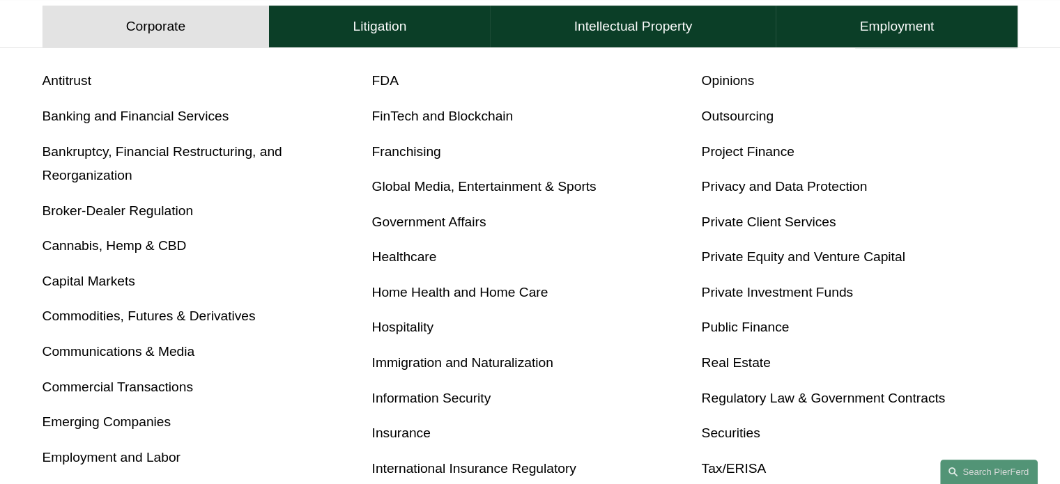
scroll to position [558, 0]
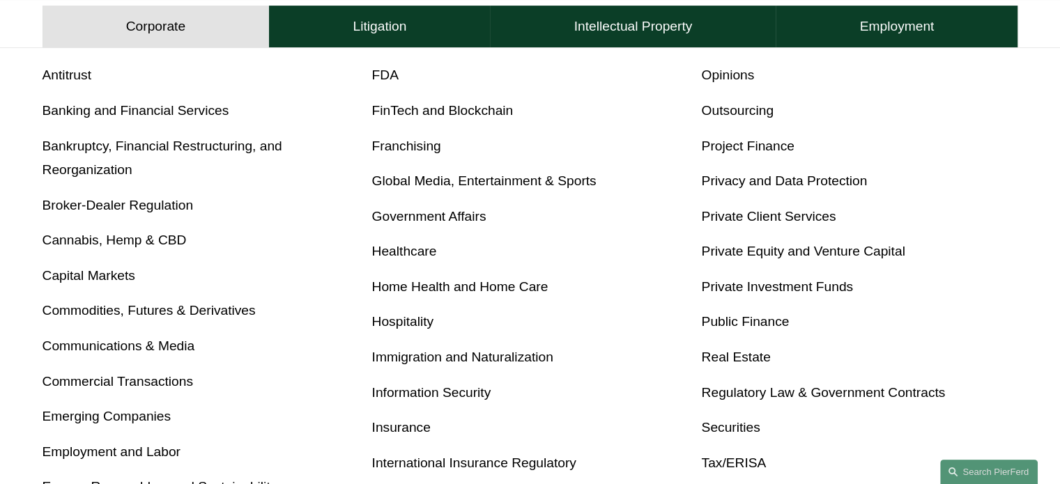
click at [404, 254] on link "Healthcare" at bounding box center [404, 251] width 65 height 15
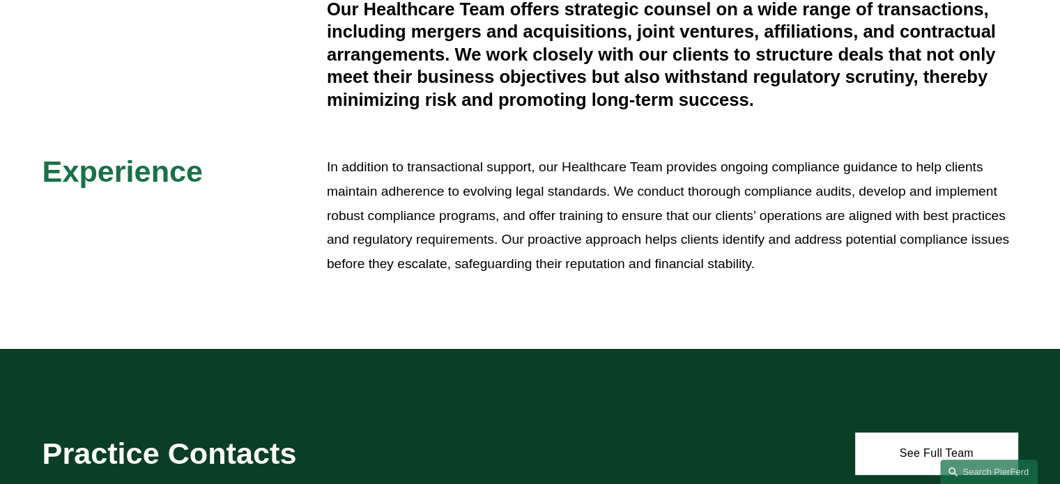
scroll to position [558, 0]
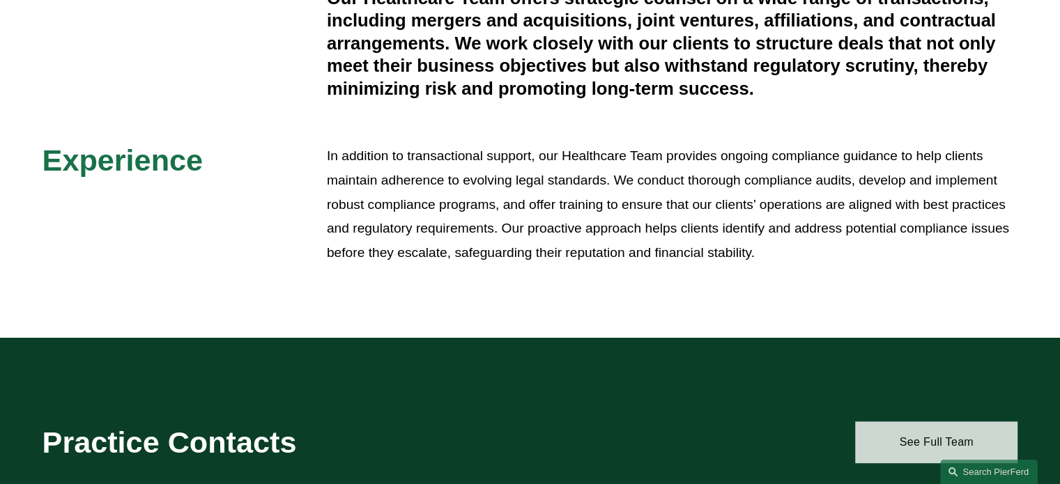
click at [935, 422] on link "See Full Team" at bounding box center [936, 443] width 162 height 42
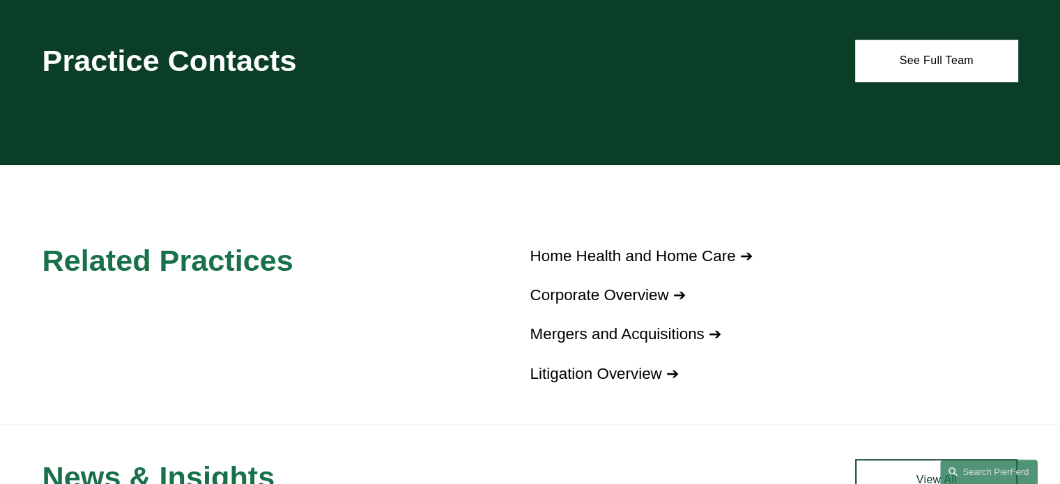
scroll to position [976, 0]
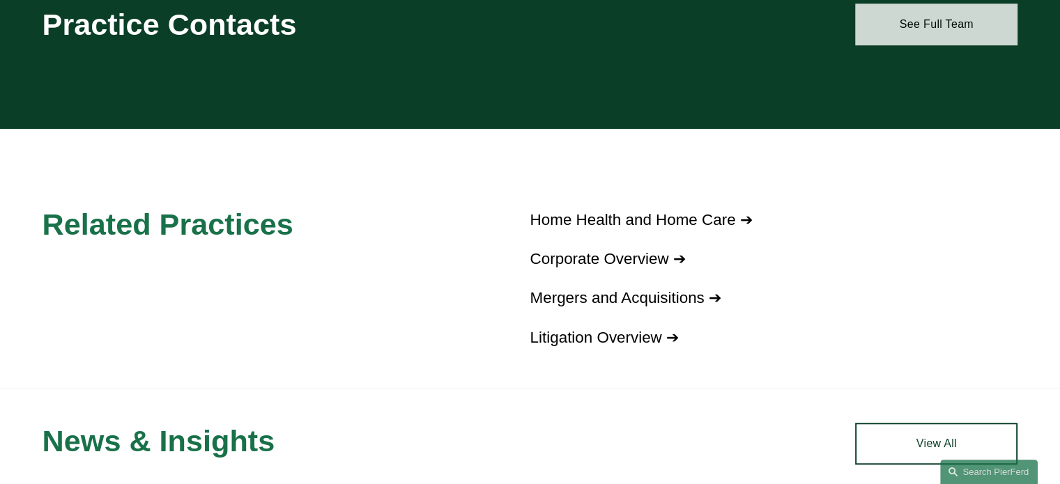
click at [943, 16] on link "See Full Team" at bounding box center [936, 24] width 162 height 42
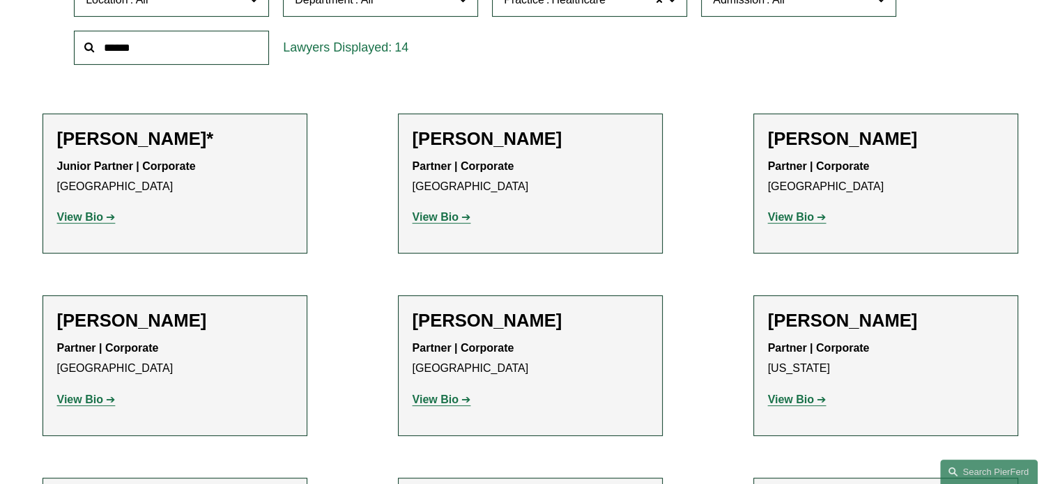
scroll to position [488, 0]
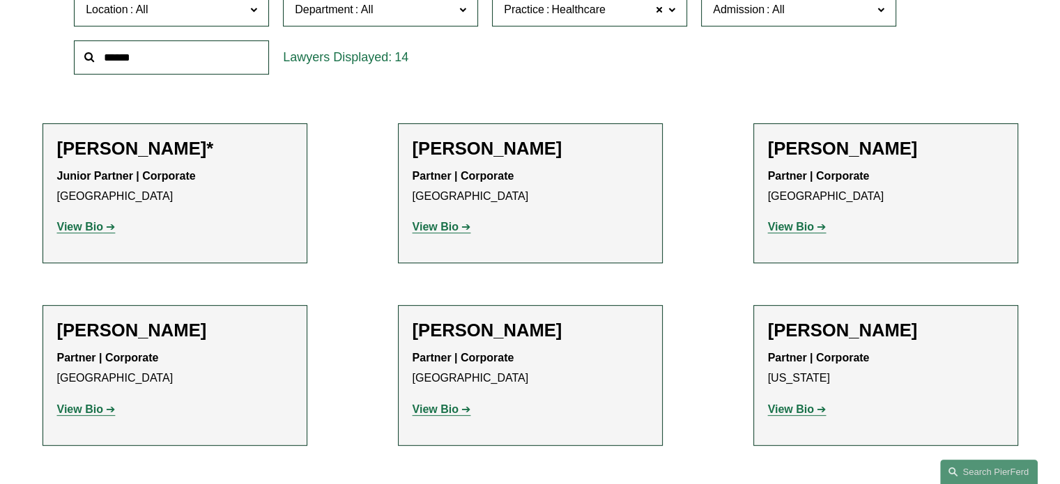
click at [437, 224] on strong "View Bio" at bounding box center [436, 227] width 46 height 12
click at [91, 409] on strong "View Bio" at bounding box center [80, 410] width 46 height 12
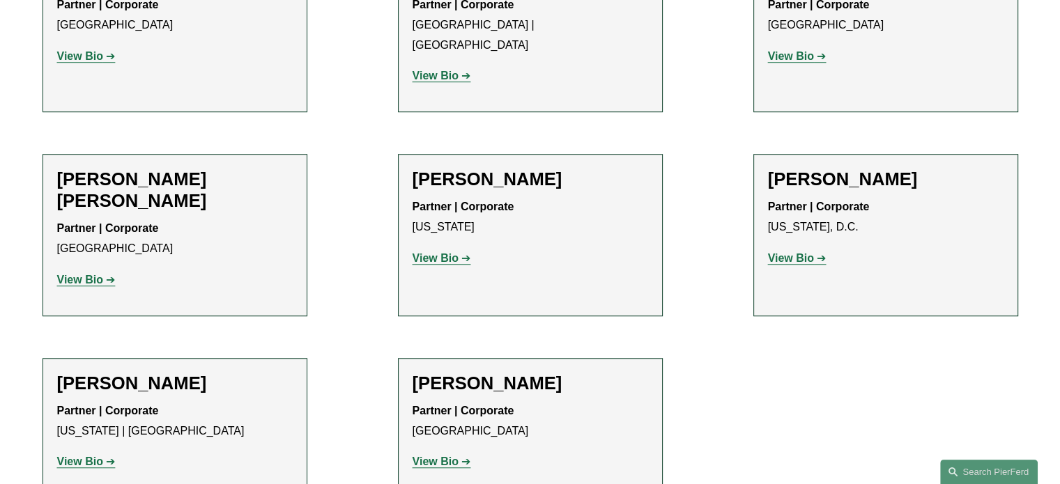
scroll to position [1046, 0]
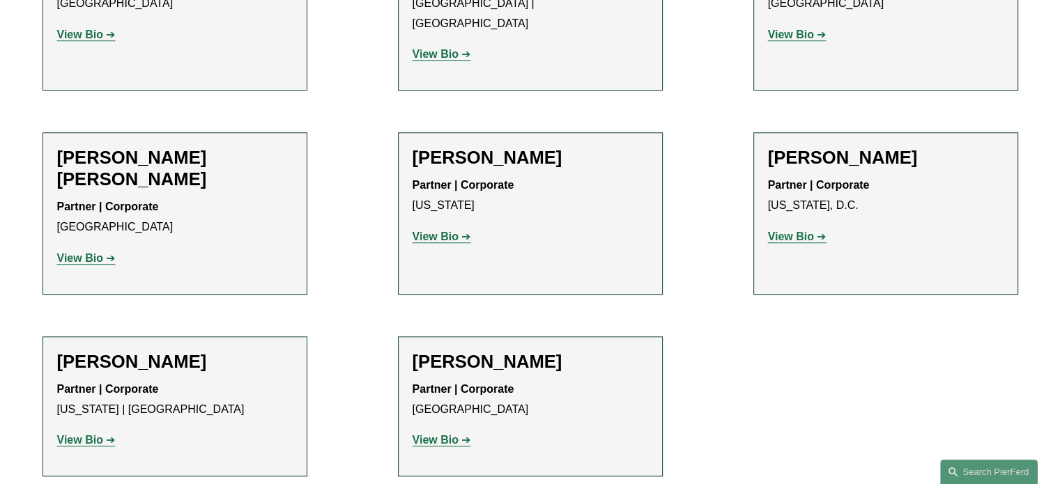
click at [77, 252] on strong "View Bio" at bounding box center [80, 258] width 46 height 12
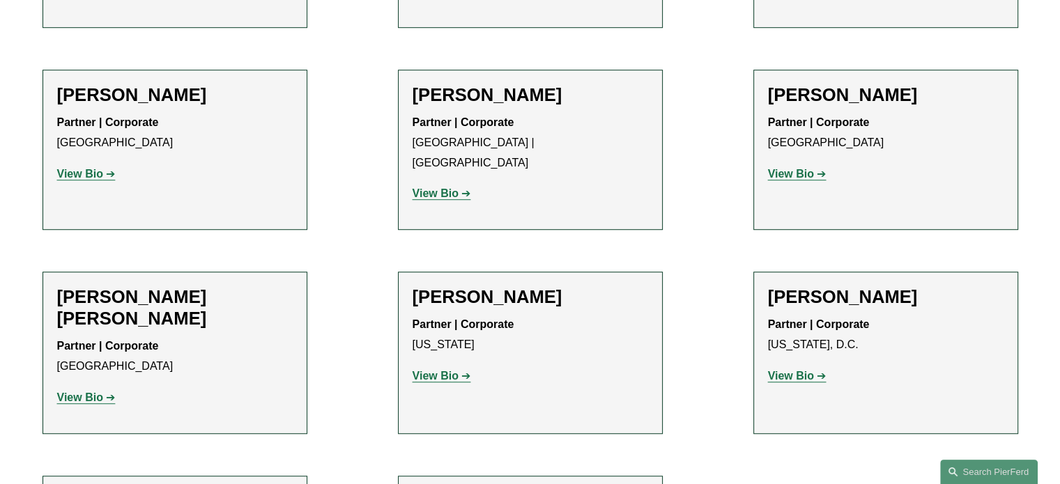
scroll to position [906, 0]
click at [453, 187] on strong "View Bio" at bounding box center [436, 193] width 46 height 12
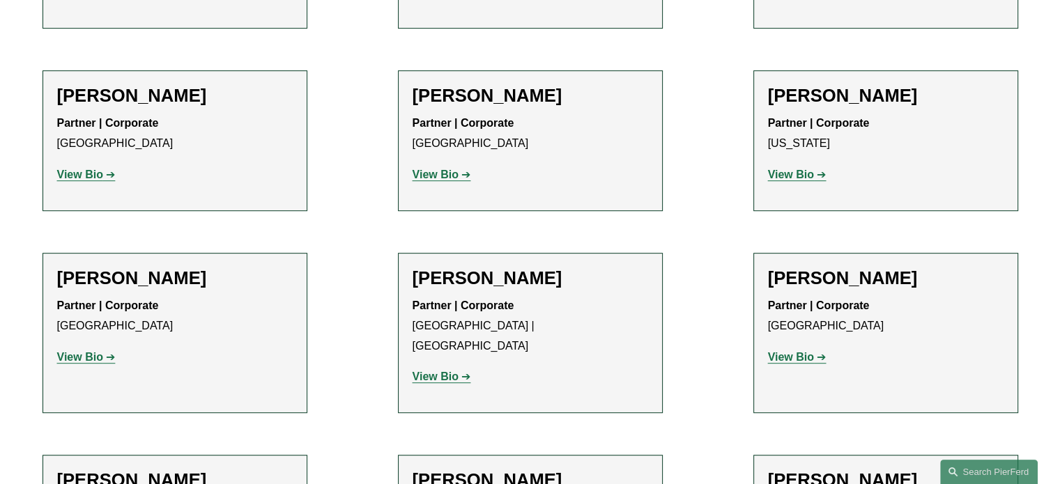
scroll to position [558, 0]
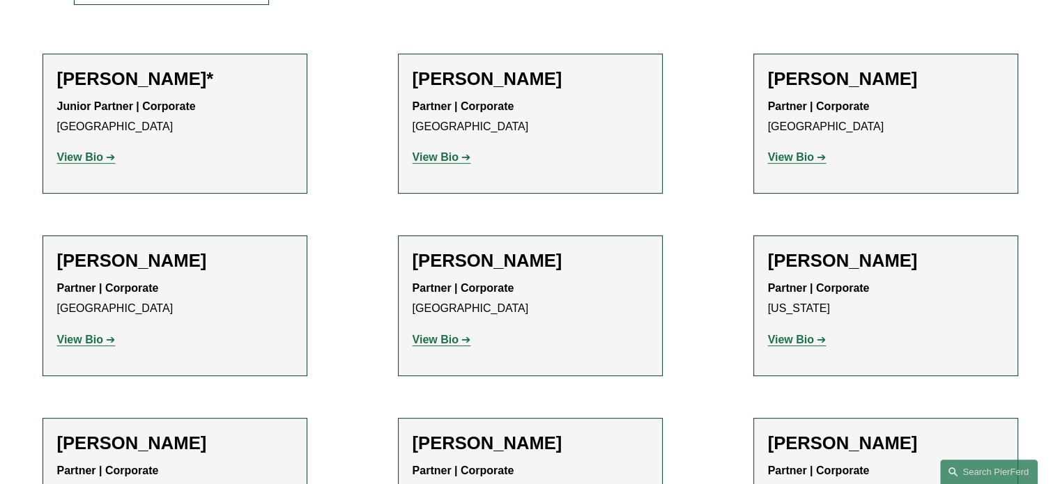
click at [439, 155] on strong "View Bio" at bounding box center [436, 157] width 46 height 12
click at [447, 339] on strong "View Bio" at bounding box center [436, 340] width 46 height 12
click at [794, 342] on strong "View Bio" at bounding box center [791, 340] width 46 height 12
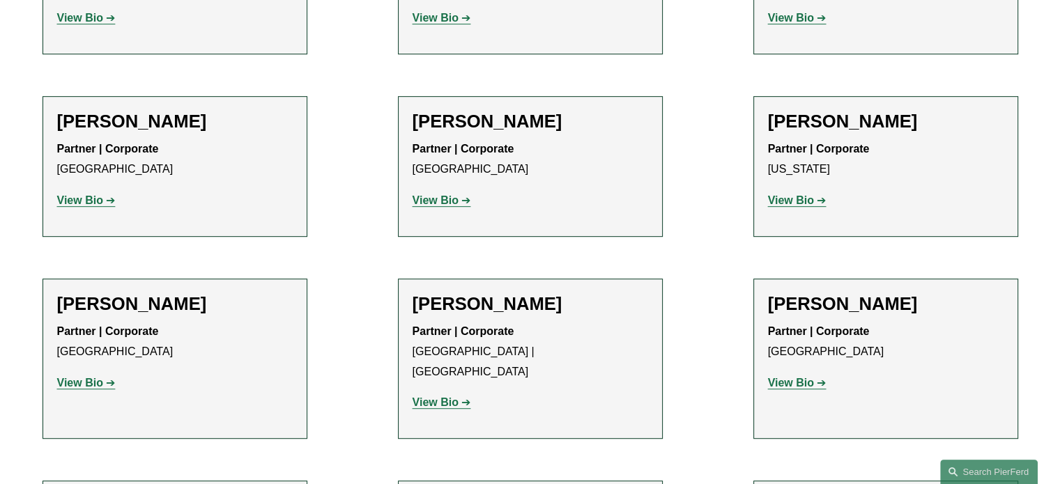
scroll to position [767, 0]
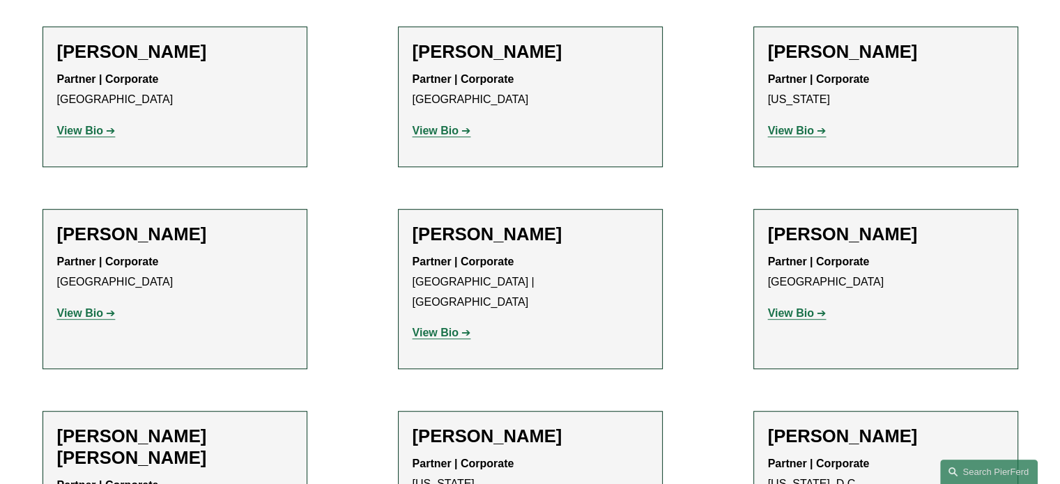
click at [781, 312] on strong "View Bio" at bounding box center [791, 313] width 46 height 12
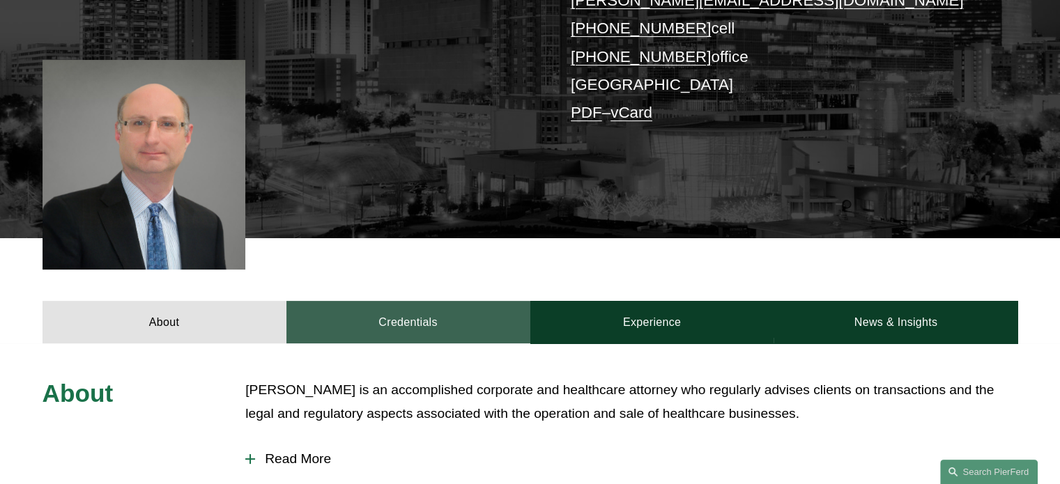
scroll to position [349, 0]
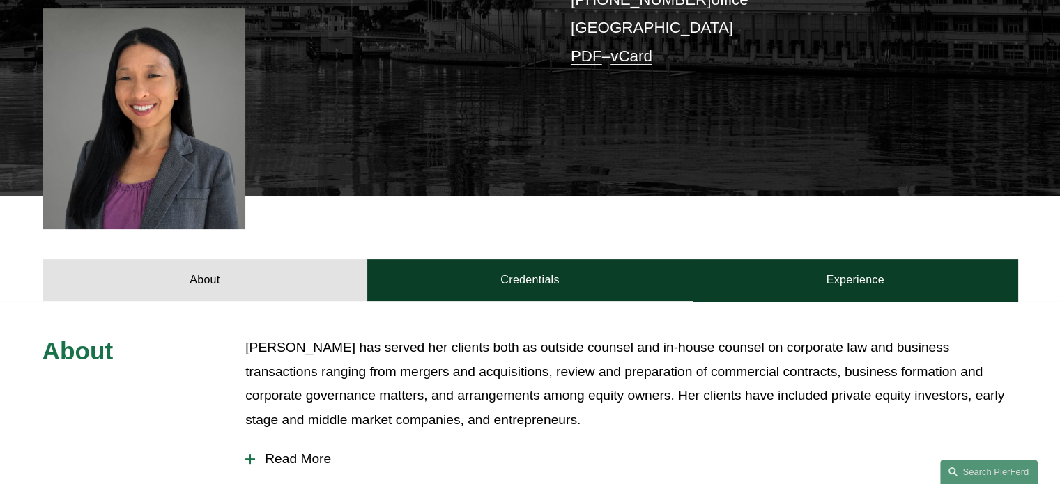
scroll to position [418, 0]
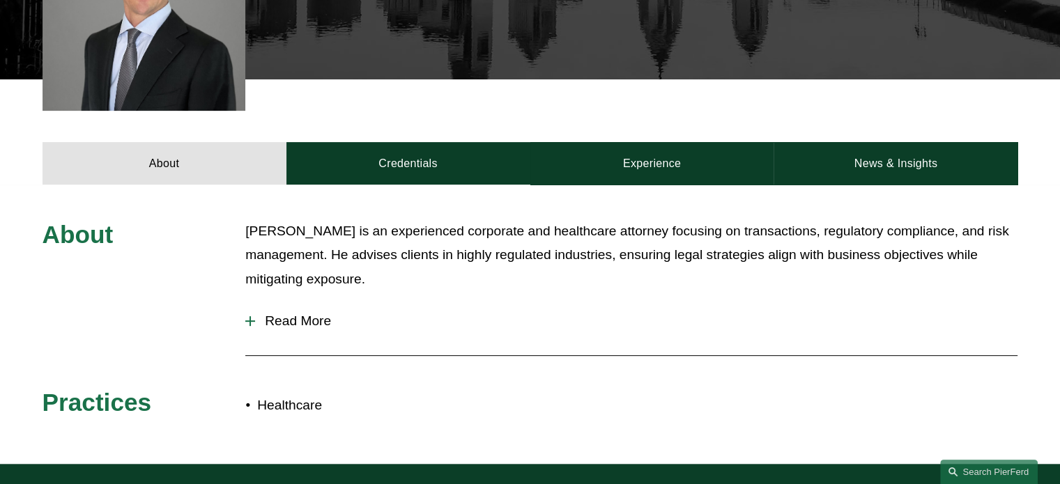
scroll to position [558, 0]
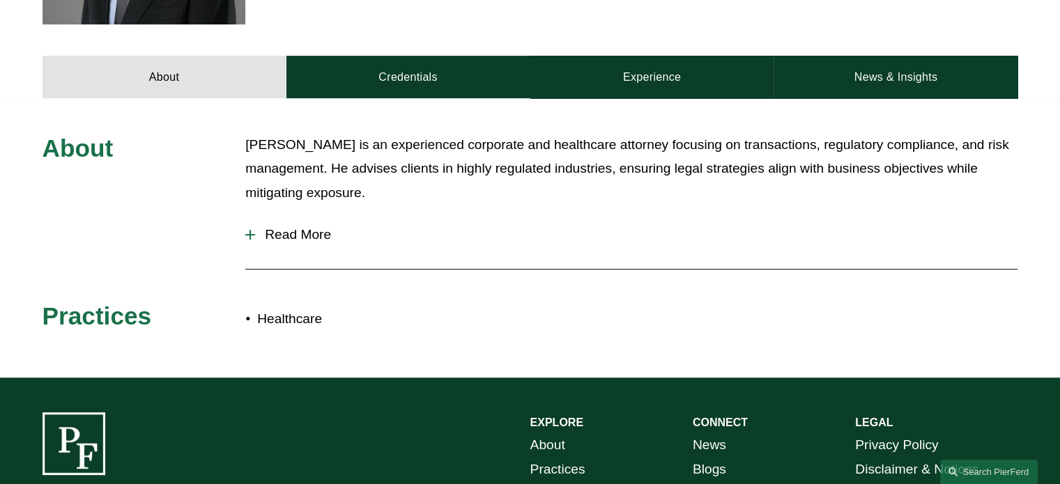
click at [251, 236] on div at bounding box center [250, 234] width 10 height 1
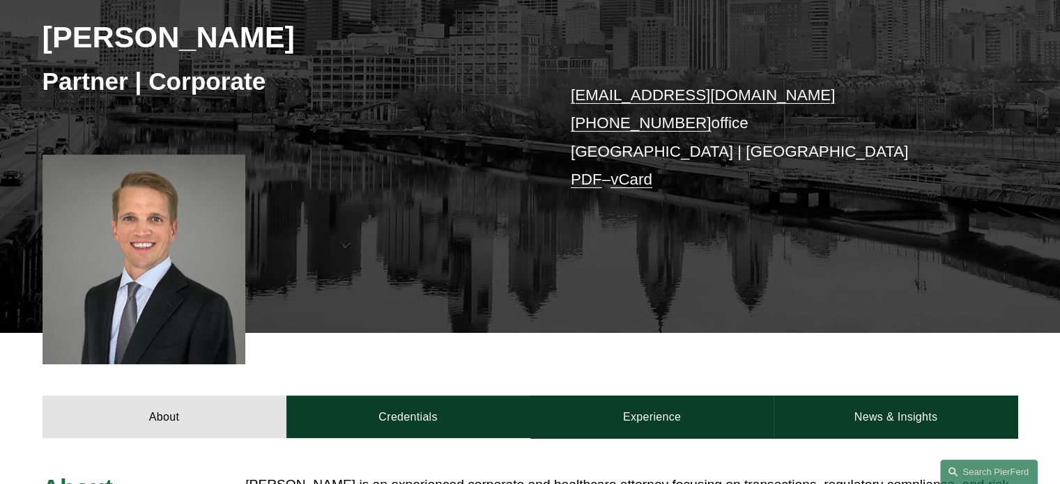
scroll to position [209, 0]
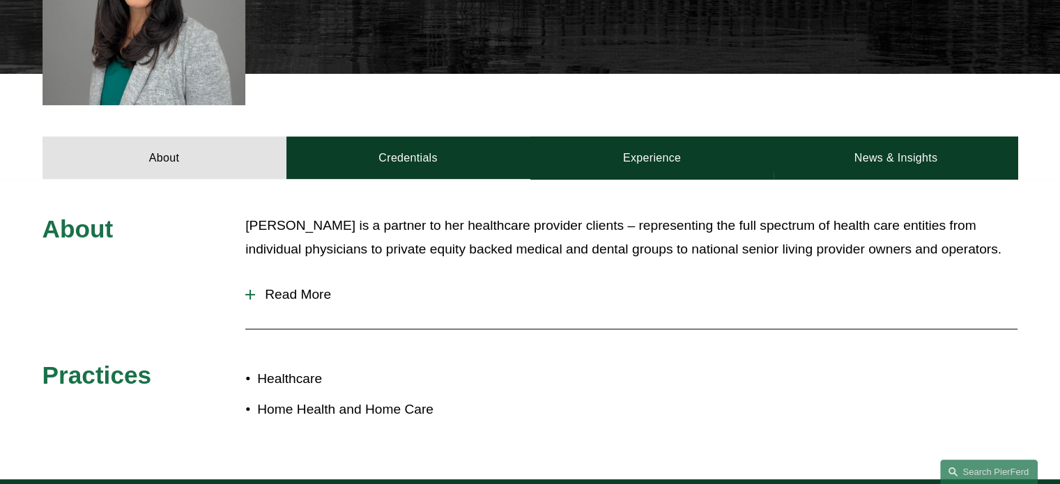
scroll to position [488, 0]
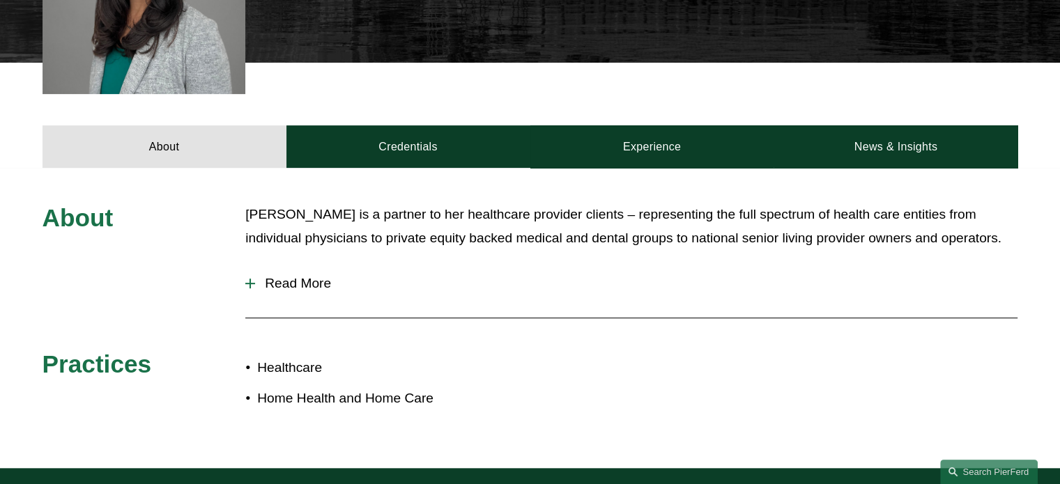
click at [248, 284] on div at bounding box center [250, 283] width 10 height 1
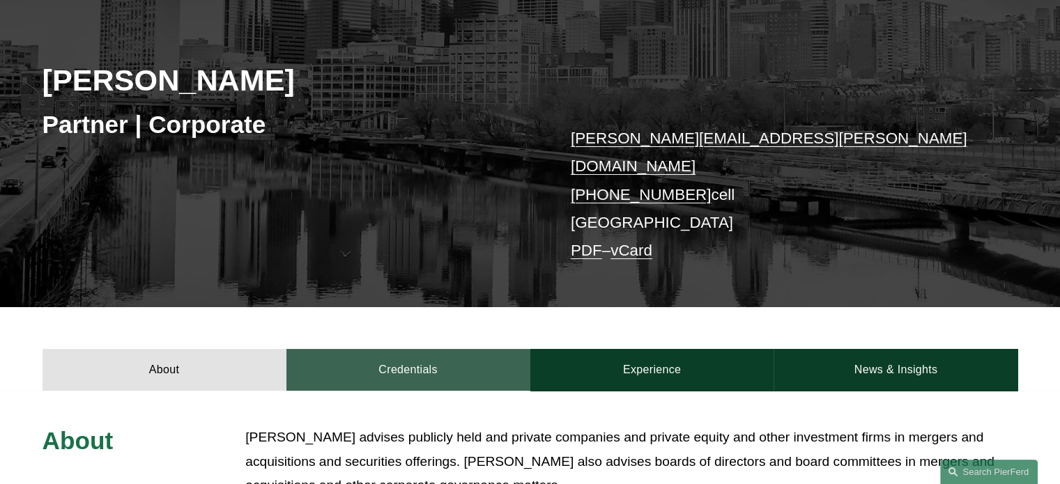
scroll to position [209, 0]
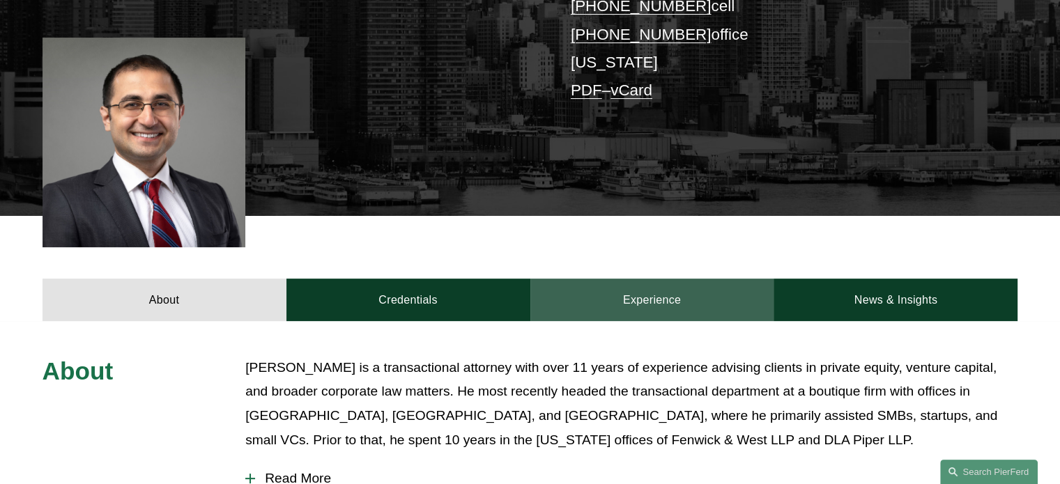
scroll to position [349, 0]
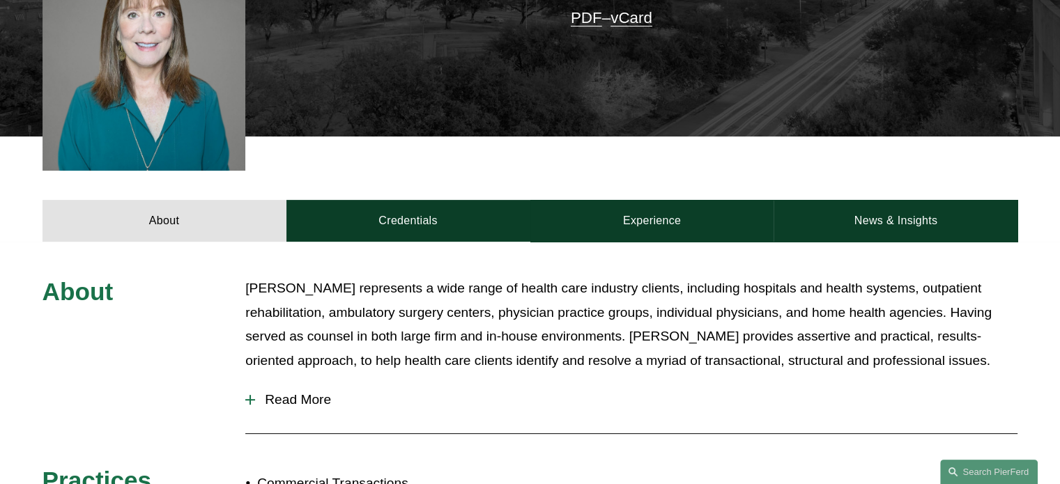
scroll to position [488, 0]
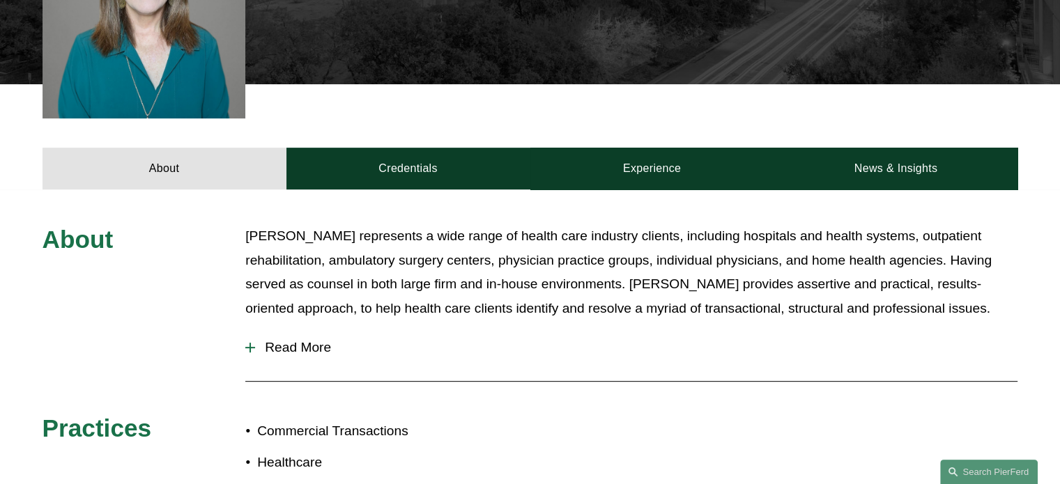
click at [250, 343] on div at bounding box center [250, 348] width 1 height 10
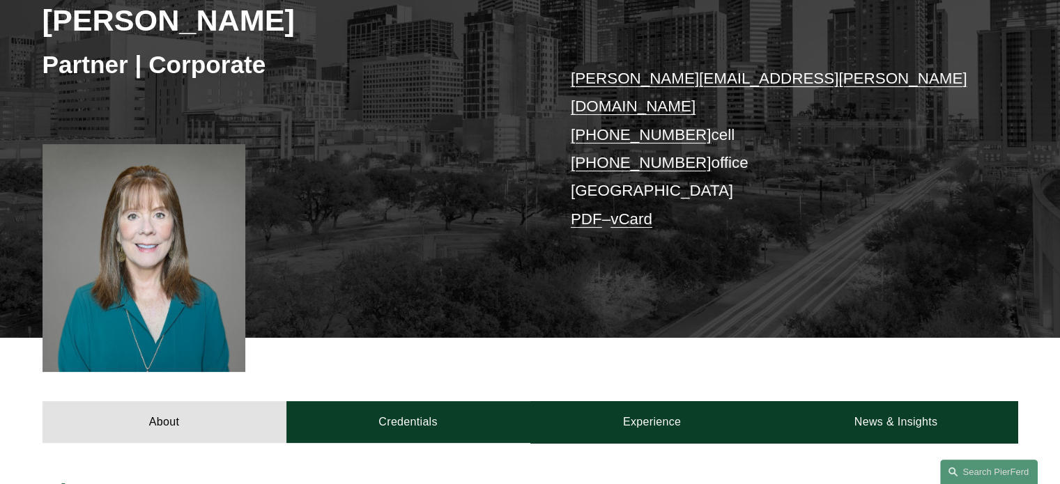
scroll to position [209, 0]
